Goal: Navigation & Orientation: Find specific page/section

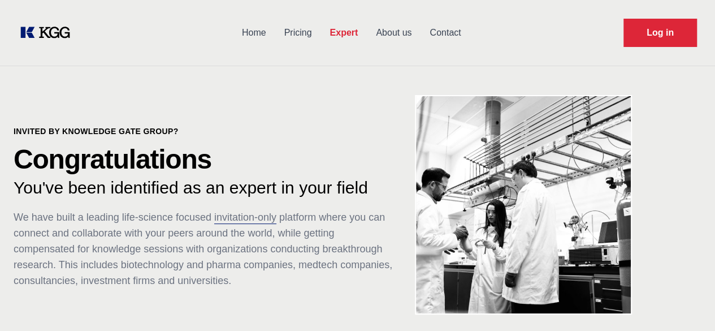
click at [367, 32] on link "Expert" at bounding box center [344, 32] width 46 height 29
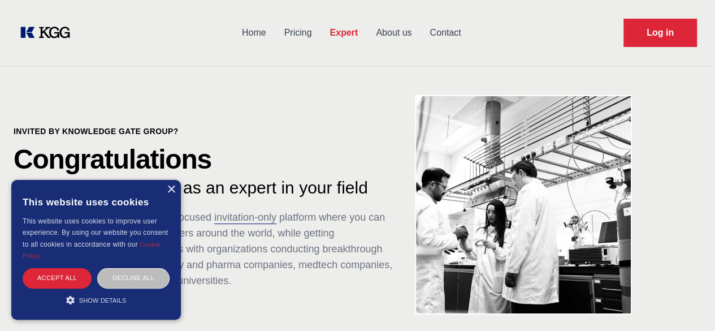
click at [367, 32] on link "Expert" at bounding box center [344, 32] width 46 height 29
click at [167, 191] on div "×" at bounding box center [171, 189] width 8 height 8
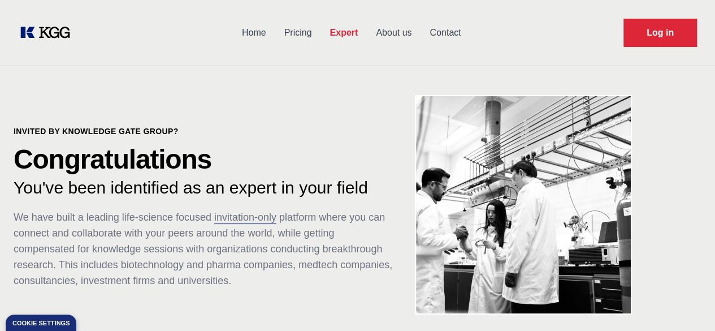
click at [367, 26] on link "Expert" at bounding box center [344, 32] width 46 height 29
click at [418, 34] on link "About us" at bounding box center [394, 32] width 54 height 29
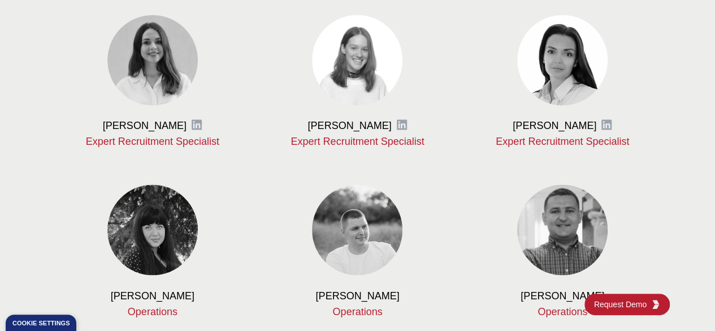
scroll to position [901, 0]
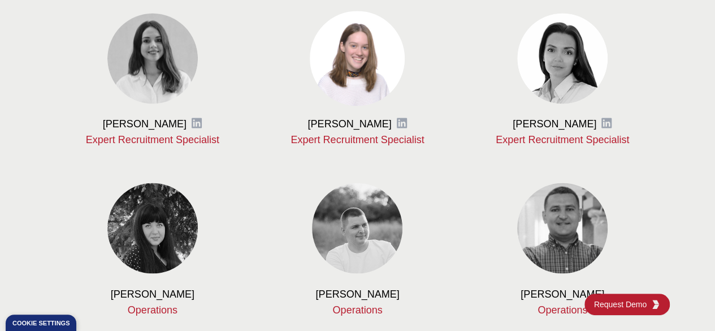
click at [375, 106] on img at bounding box center [357, 58] width 95 height 95
click at [397, 128] on icon at bounding box center [401, 122] width 11 height 11
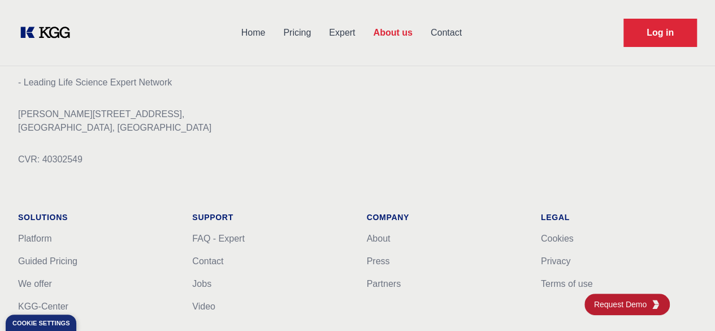
scroll to position [1437, 0]
